Goal: Task Accomplishment & Management: Complete application form

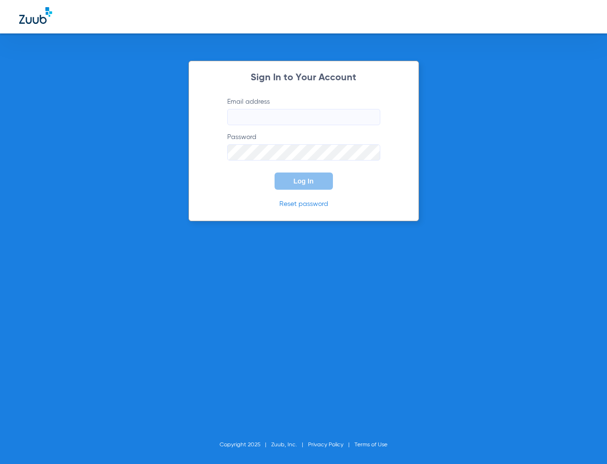
type input "[EMAIL_ADDRESS][DOMAIN_NAME]"
click at [313, 185] on span "Log In" at bounding box center [304, 181] width 20 height 8
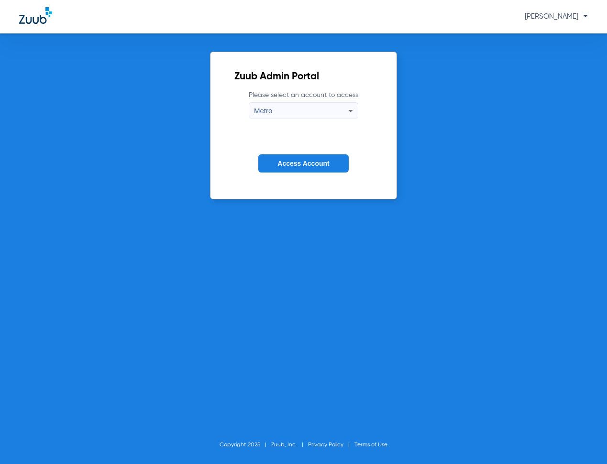
click at [309, 162] on span "Access Account" at bounding box center [303, 164] width 52 height 8
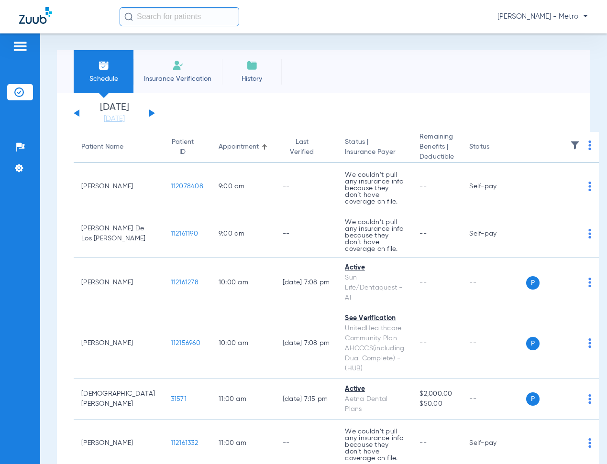
click at [182, 76] on span "Insurance Verification" at bounding box center [178, 79] width 74 height 10
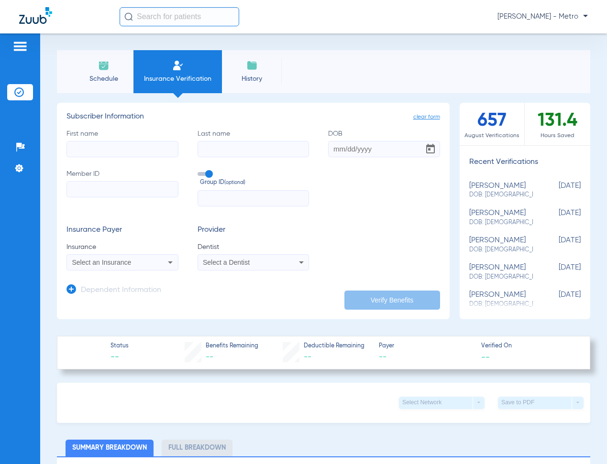
click at [132, 149] on input "First name" at bounding box center [122, 149] width 112 height 16
click at [114, 192] on input "Member ID" at bounding box center [122, 189] width 112 height 16
paste input "05000005981551"
type input "05000005981551"
click at [107, 146] on input "First name Required" at bounding box center [122, 149] width 112 height 16
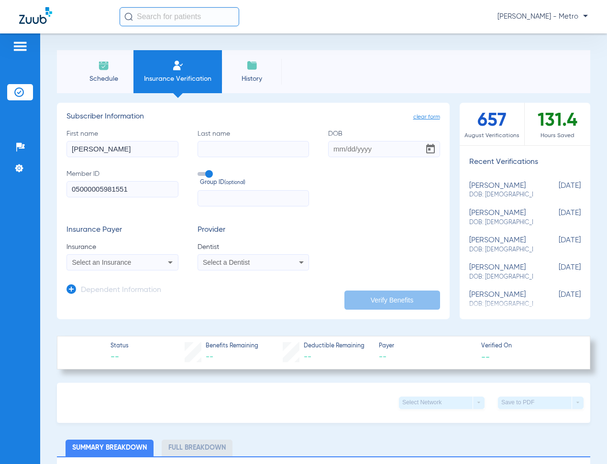
type input "[PERSON_NAME]"
type input "[DATE]"
click at [155, 260] on div "Select an Insurance" at bounding box center [122, 262] width 111 height 11
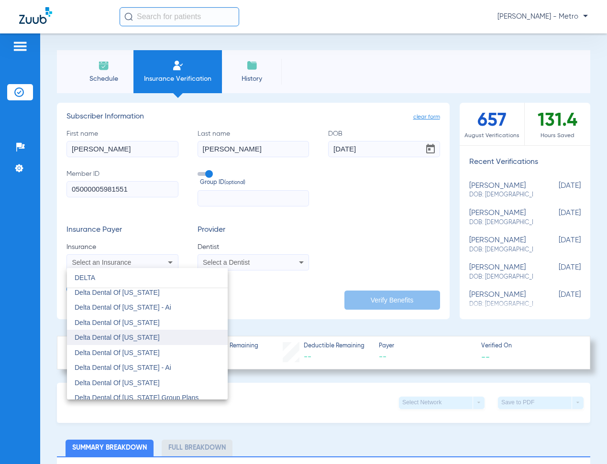
scroll to position [239, 0]
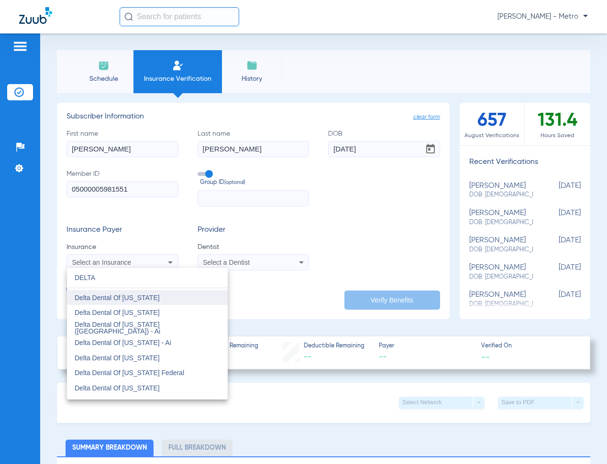
type input "DELTA"
click at [167, 299] on mat-option "Delta Dental Of [US_STATE]" at bounding box center [147, 297] width 161 height 15
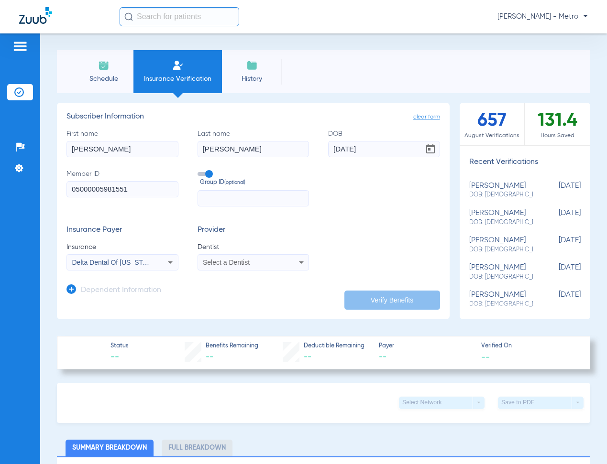
click at [219, 258] on div "Select a Dentist" at bounding box center [253, 262] width 111 height 11
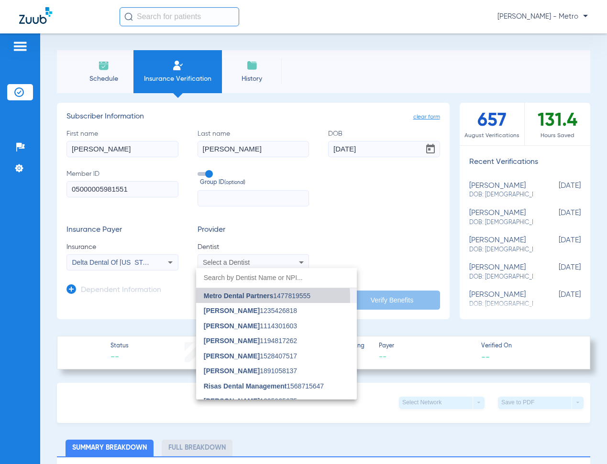
click at [232, 298] on span "Metro Dental Partners" at bounding box center [238, 296] width 69 height 8
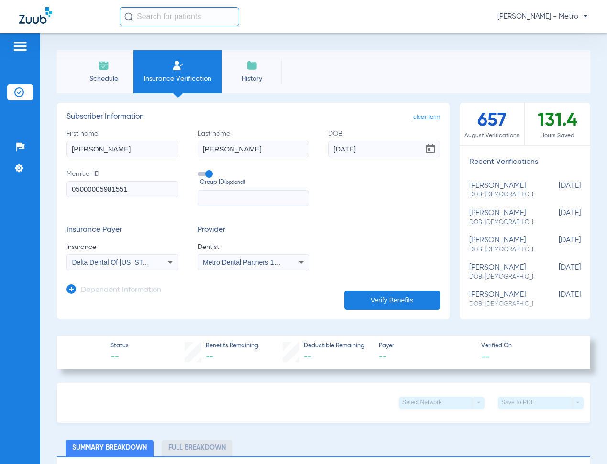
click at [390, 291] on button "Verify Benefits" at bounding box center [392, 300] width 96 height 19
type input "[PERSON_NAME]"
